Goal: Task Accomplishment & Management: Complete application form

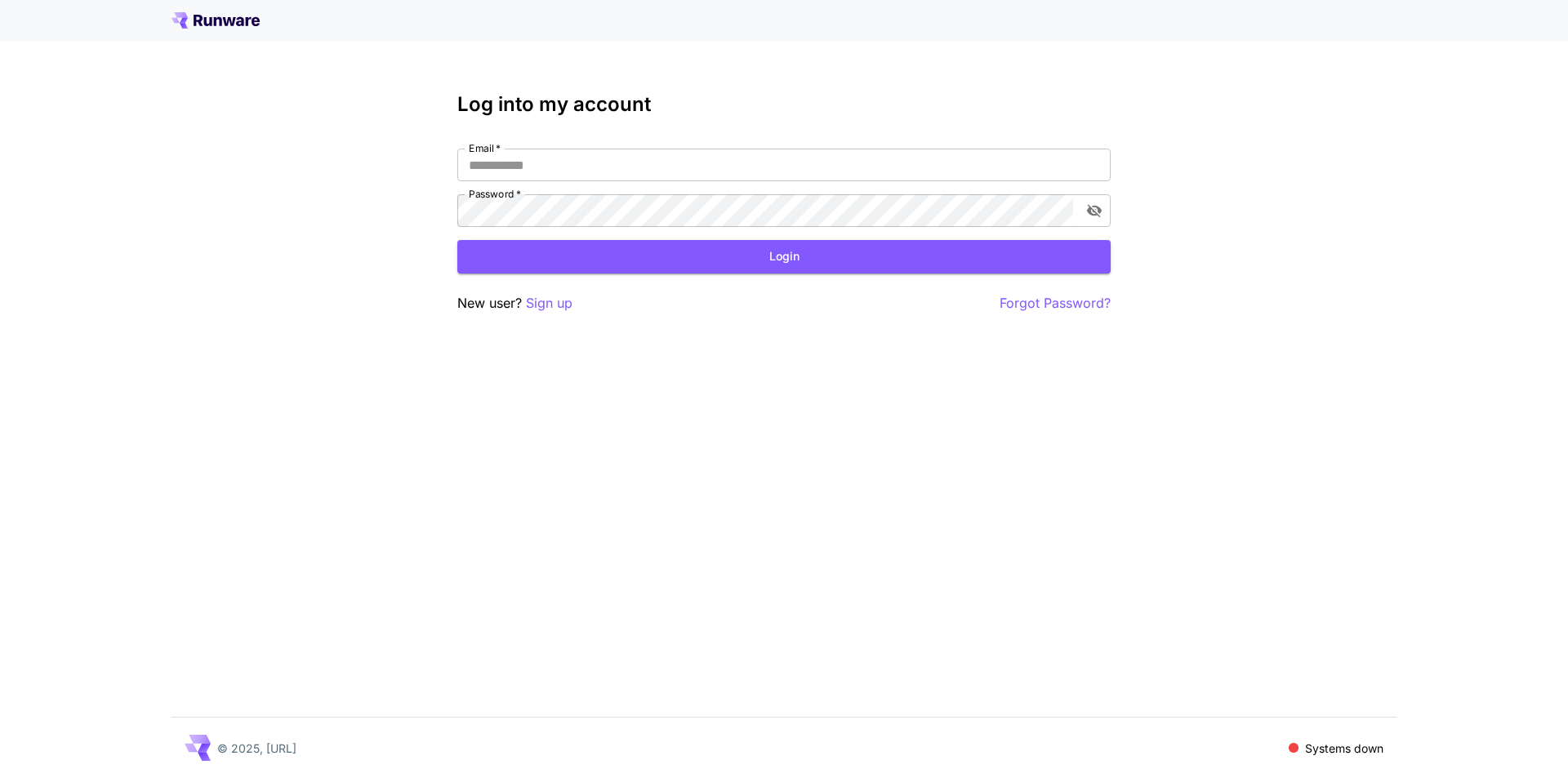
click at [214, 26] on icon at bounding box center [216, 20] width 88 height 17
click at [221, 12] on icon at bounding box center [216, 20] width 88 height 17
click at [222, 12] on icon at bounding box center [216, 20] width 88 height 17
click at [556, 300] on p "Sign up" at bounding box center [549, 303] width 47 height 20
